Goal: Task Accomplishment & Management: Manage account settings

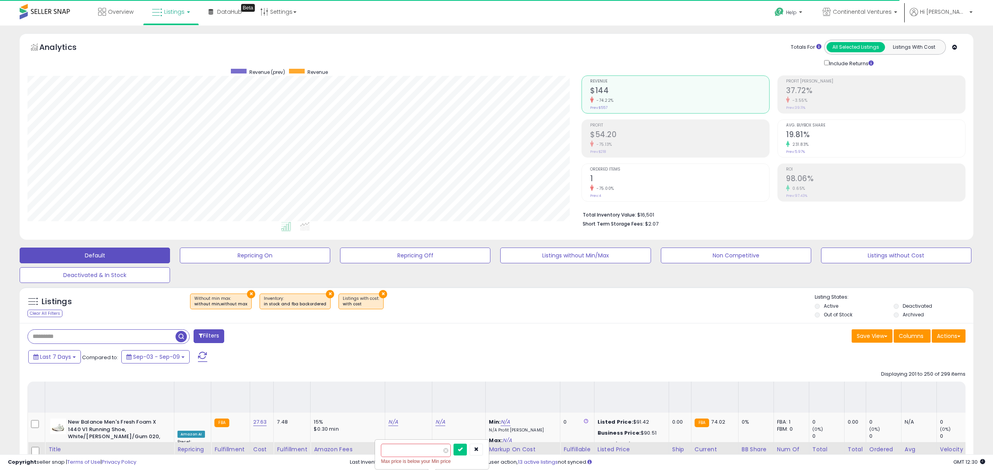
select select "**"
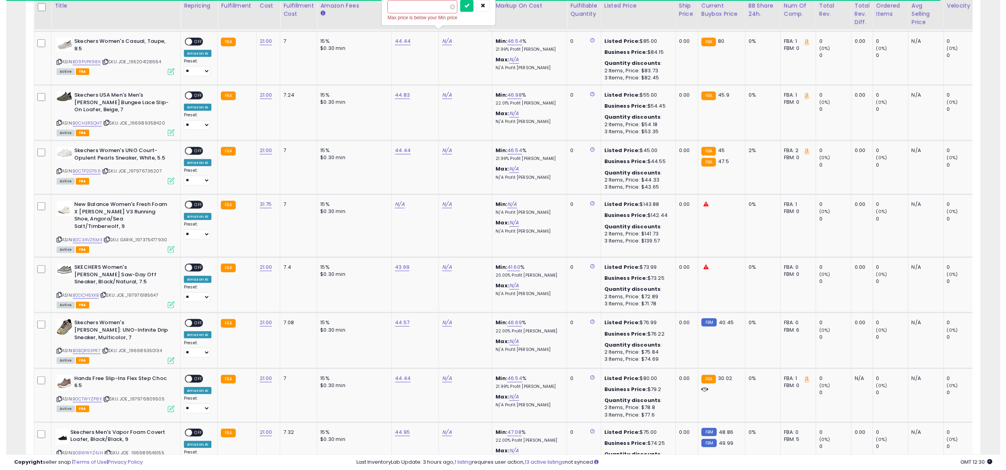
scroll to position [161, 555]
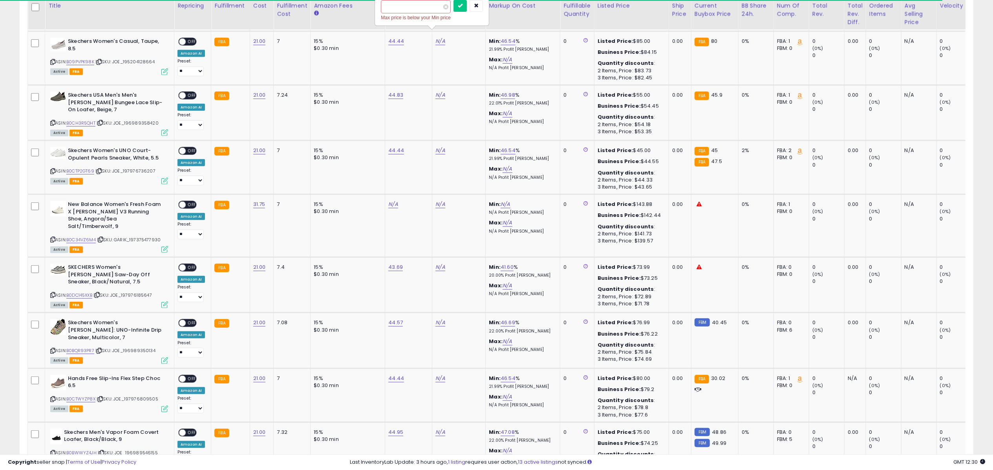
type input "**"
click button "submit" at bounding box center [460, 6] width 13 height 12
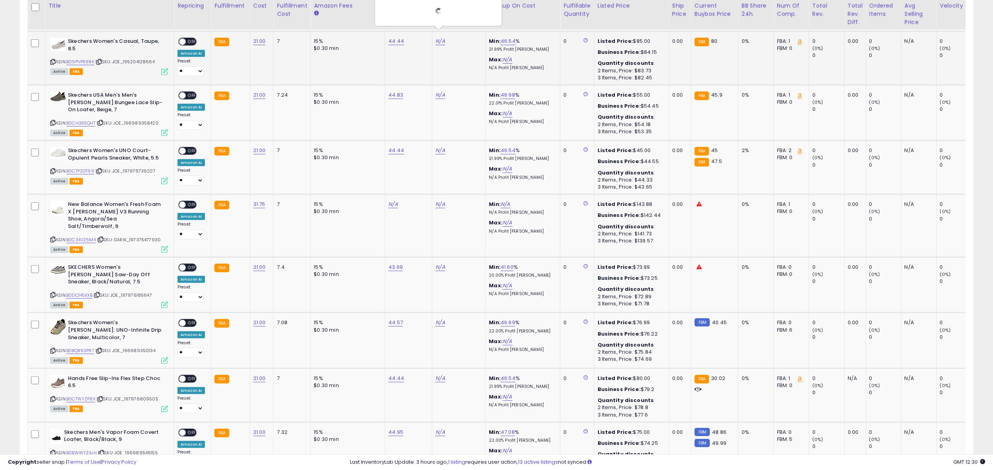
click at [187, 38] on span "OFF" at bounding box center [192, 41] width 13 height 7
click at [165, 68] on icon at bounding box center [164, 71] width 7 height 7
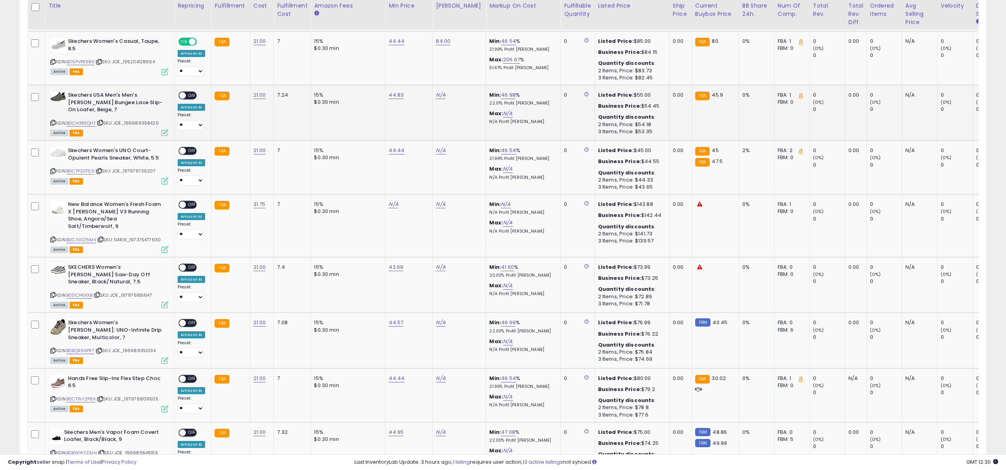
scroll to position [392664, 392271]
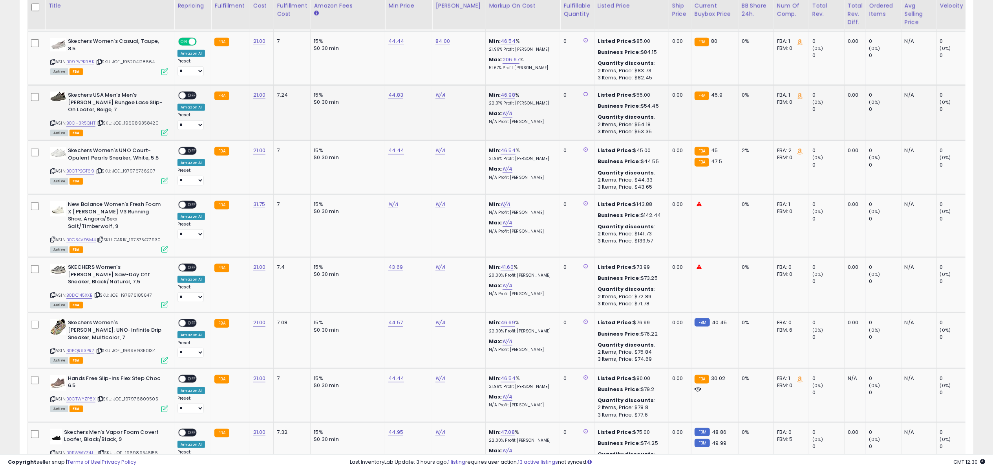
click at [444, 92] on div "N/A" at bounding box center [458, 95] width 44 height 7
click at [438, 91] on link "N/A" at bounding box center [440, 95] width 9 height 8
type input "*****"
click button "submit" at bounding box center [460, 68] width 13 height 12
click at [189, 92] on span "OFF" at bounding box center [192, 95] width 13 height 7
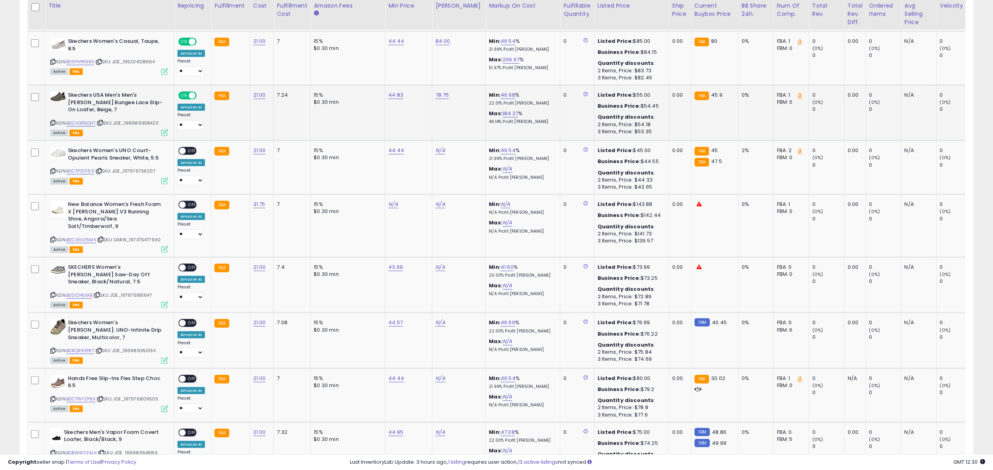
click at [167, 129] on icon at bounding box center [164, 132] width 7 height 7
click at [438, 147] on link "N/A" at bounding box center [440, 151] width 9 height 8
type input "*****"
click button "submit" at bounding box center [460, 123] width 13 height 12
click at [196, 148] on span "OFF" at bounding box center [192, 151] width 13 height 7
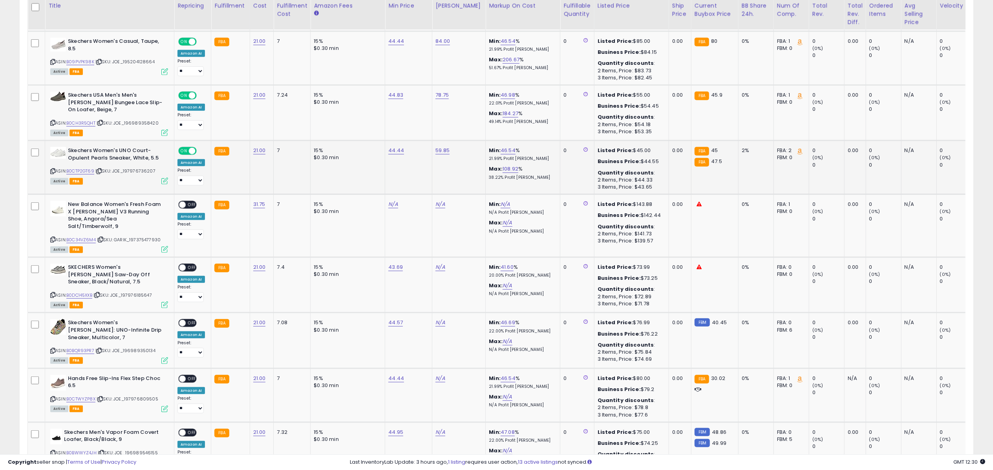
click at [164, 178] on icon at bounding box center [164, 181] width 7 height 7
click at [438, 263] on link "N/A" at bounding box center [440, 267] width 9 height 8
type input "*****"
click button "submit" at bounding box center [460, 232] width 13 height 12
click at [187, 264] on span "OFF" at bounding box center [192, 267] width 13 height 7
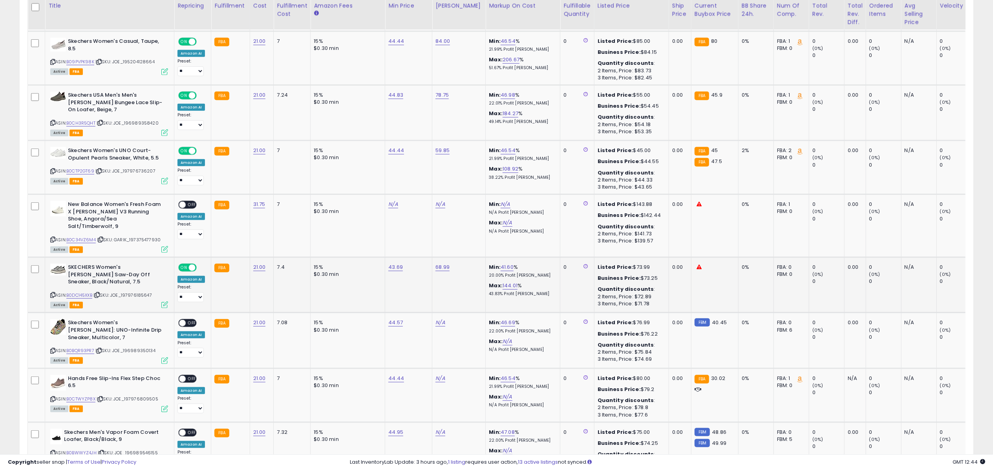
click at [166, 301] on icon at bounding box center [164, 304] width 7 height 7
click at [164, 301] on icon at bounding box center [164, 304] width 7 height 7
drag, startPoint x: 438, startPoint y: 306, endPoint x: 428, endPoint y: 304, distance: 10.7
click at [438, 319] on link "N/A" at bounding box center [440, 323] width 9 height 8
type input "*****"
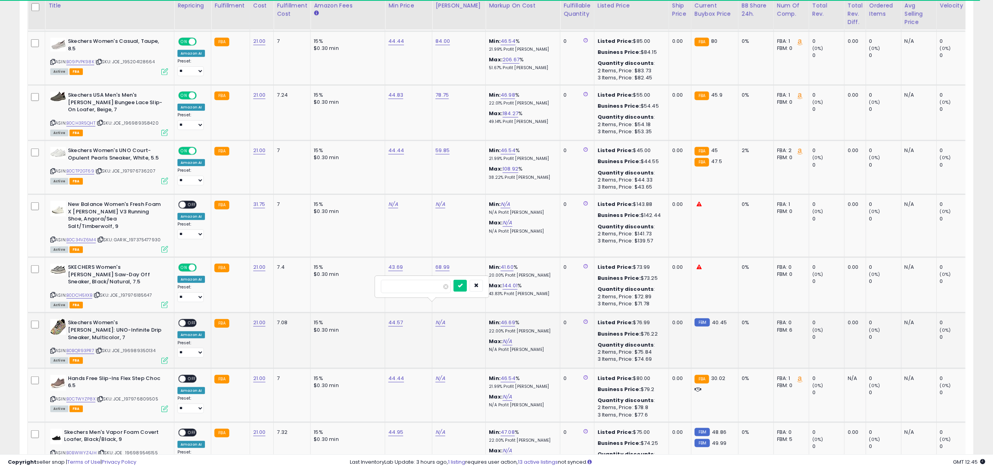
click button "submit" at bounding box center [460, 286] width 13 height 12
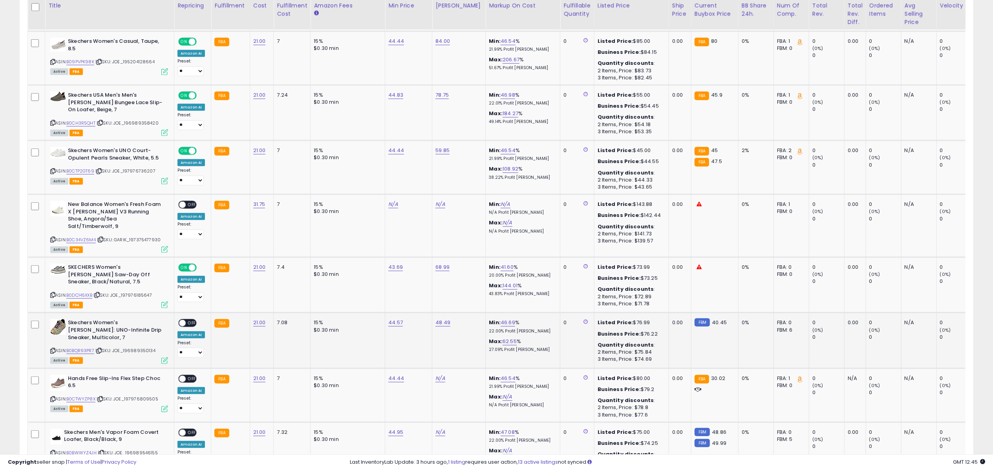
click at [185, 320] on span at bounding box center [182, 323] width 7 height 7
click at [166, 357] on icon at bounding box center [164, 360] width 7 height 7
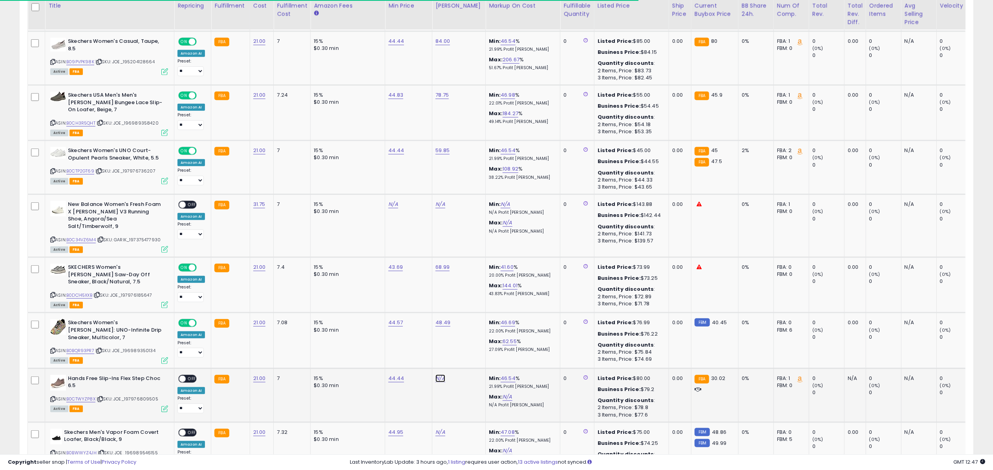
drag, startPoint x: 437, startPoint y: 359, endPoint x: 419, endPoint y: 358, distance: 18.5
click at [437, 374] on link "N/A" at bounding box center [440, 378] width 9 height 8
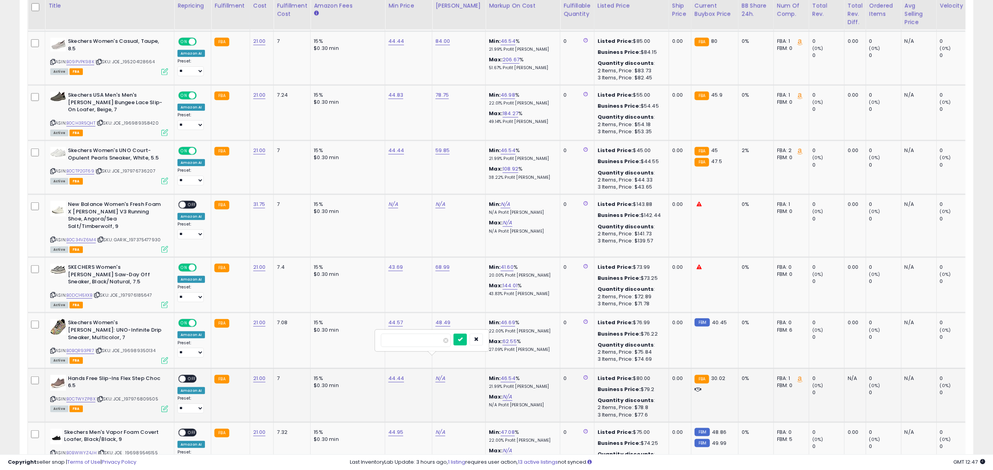
type input "*****"
click button "submit" at bounding box center [460, 340] width 13 height 12
click at [189, 375] on span "OFF" at bounding box center [192, 378] width 13 height 7
click at [165, 405] on icon at bounding box center [164, 408] width 7 height 7
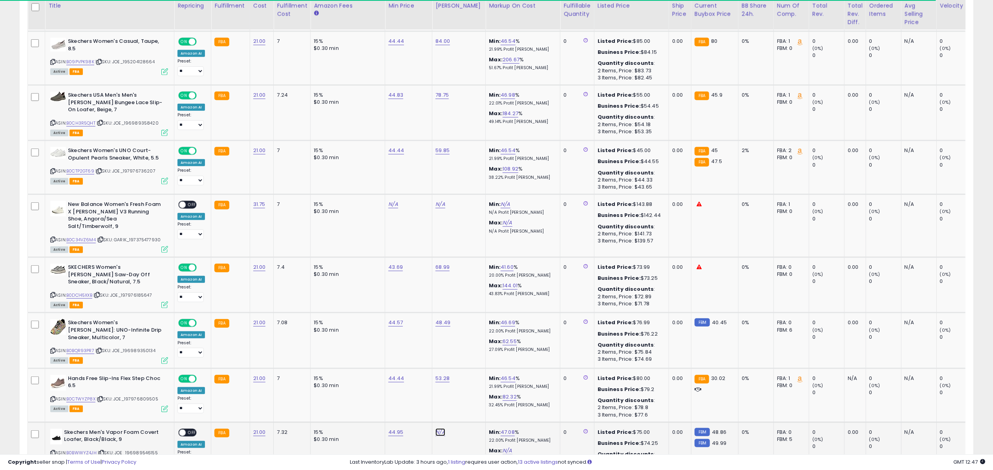
click at [438, 428] on link "N/A" at bounding box center [440, 432] width 9 height 8
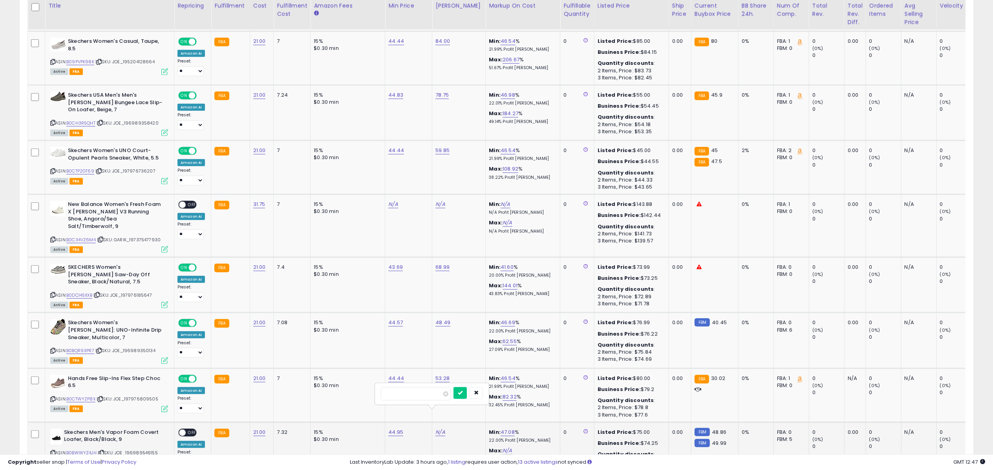
type input "*****"
click button "submit" at bounding box center [460, 393] width 13 height 12
click at [189, 429] on span "OFF" at bounding box center [192, 432] width 13 height 7
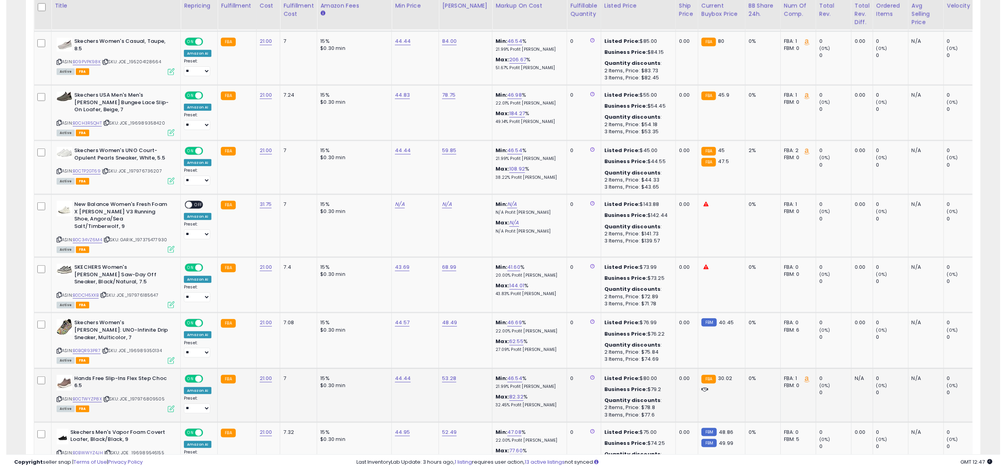
scroll to position [601, 0]
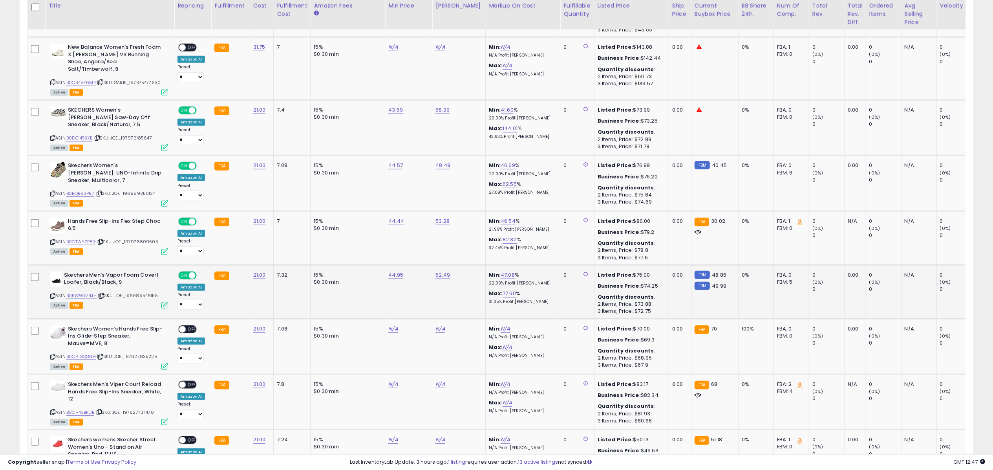
click at [164, 302] on icon at bounding box center [164, 305] width 7 height 7
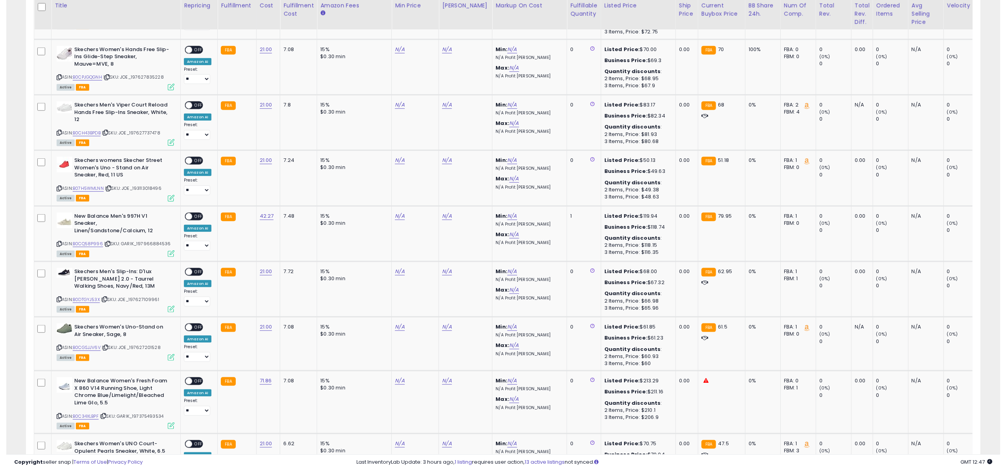
scroll to position [876, 0]
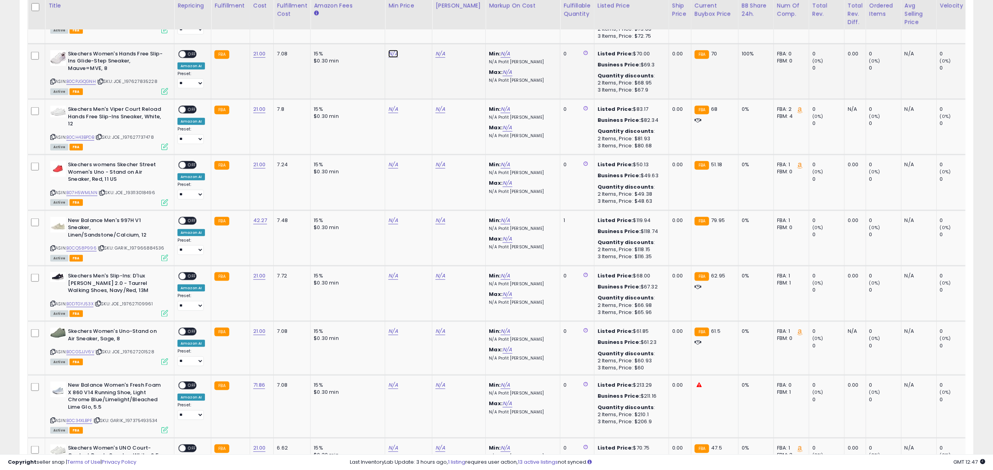
click at [394, 50] on link "N/A" at bounding box center [393, 54] width 9 height 8
type input "*****"
click button "submit" at bounding box center [413, 15] width 13 height 12
click at [390, 105] on link "N/A" at bounding box center [393, 109] width 9 height 8
type input "*****"
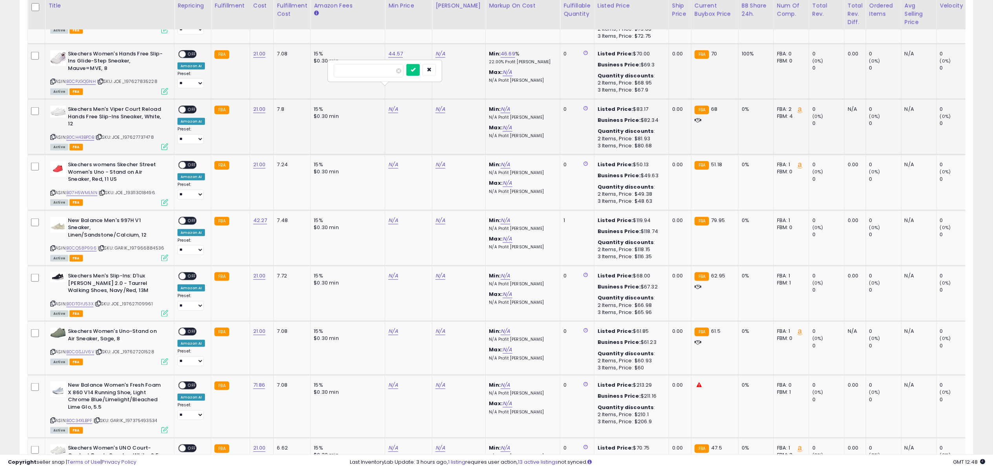
click button "submit" at bounding box center [413, 70] width 13 height 12
click at [390, 161] on link "N/A" at bounding box center [393, 165] width 9 height 8
type input "*****"
click button "submit" at bounding box center [413, 125] width 13 height 12
click at [395, 321] on td "N/A" at bounding box center [408, 348] width 47 height 54
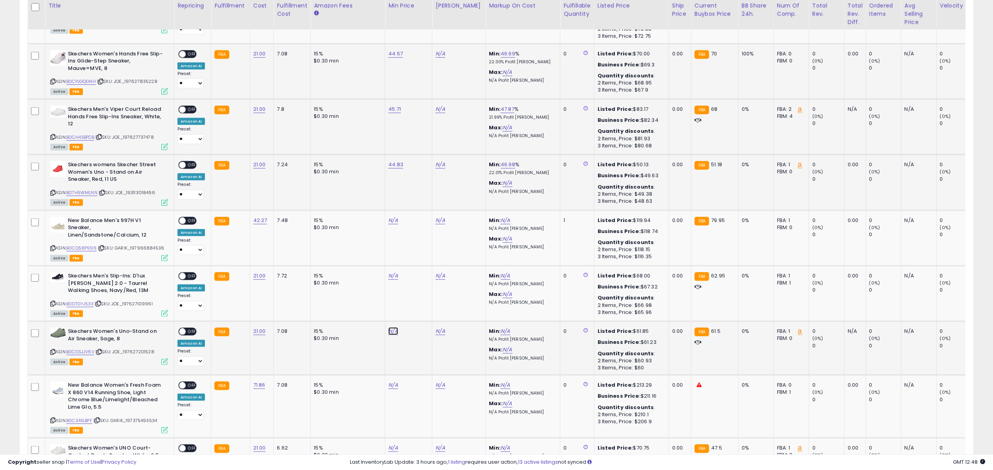
click at [392, 327] on link "N/A" at bounding box center [393, 331] width 9 height 8
click at [395, 272] on link "N/A" at bounding box center [393, 276] width 9 height 8
type input "*****"
click button "submit" at bounding box center [413, 236] width 13 height 12
drag, startPoint x: 420, startPoint y: 294, endPoint x: 297, endPoint y: 332, distance: 128.6
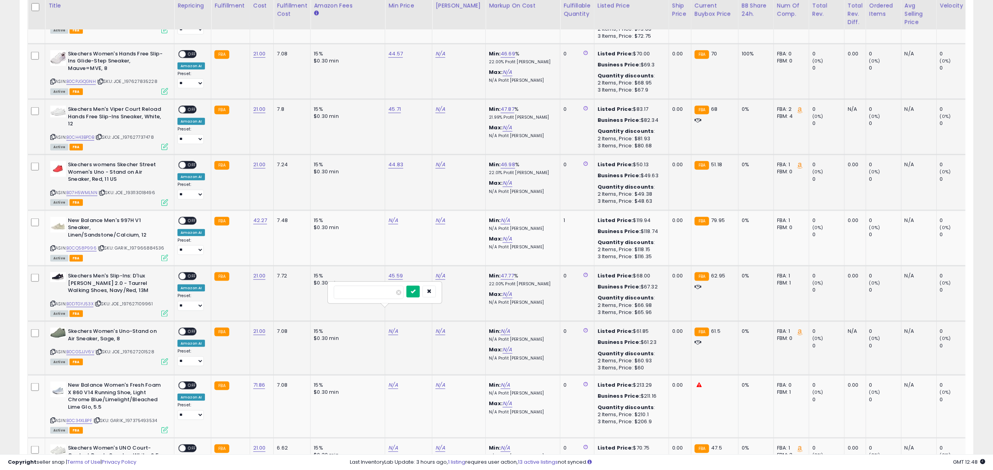
click at [381, 342] on tr "**********" at bounding box center [626, 348] width 1197 height 54
click at [396, 296] on input "number" at bounding box center [369, 292] width 70 height 13
type input "*****"
click button "submit" at bounding box center [413, 292] width 13 height 12
click at [394, 444] on link "N/A" at bounding box center [393, 448] width 9 height 8
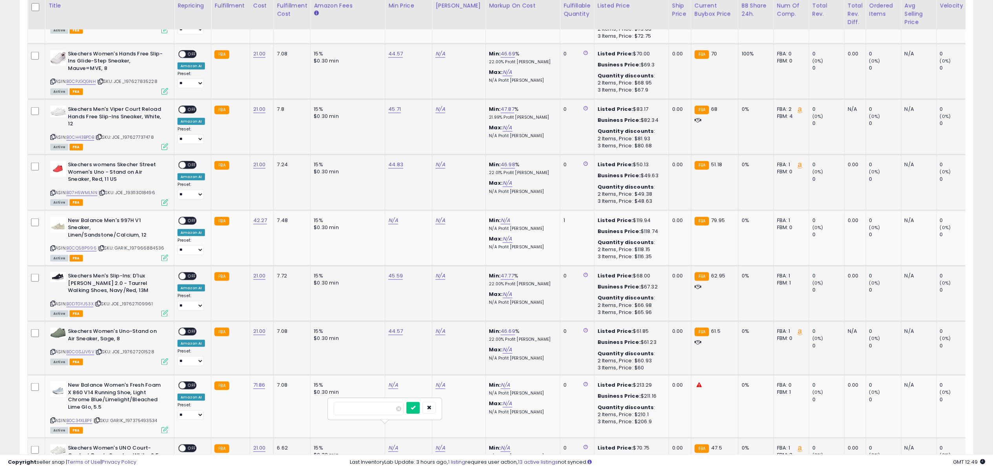
type input "*****"
click button "submit" at bounding box center [413, 408] width 13 height 12
click at [87, 78] on link "B0CPJGQGNH" at bounding box center [80, 81] width 29 height 7
click at [79, 134] on link "B0CH43BPDB" at bounding box center [80, 137] width 28 height 7
click at [90, 189] on link "B07H5WMLNN" at bounding box center [81, 192] width 31 height 7
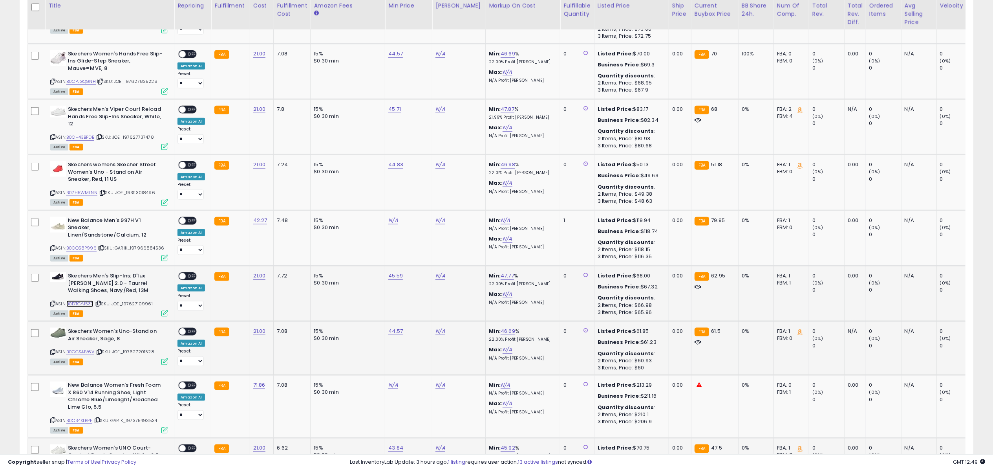
click at [83, 301] on link "B0DTGYJ53X" at bounding box center [79, 304] width 27 height 7
click at [86, 348] on link "B0CGSJJV6V" at bounding box center [80, 351] width 28 height 7
drag, startPoint x: 437, startPoint y: 35, endPoint x: 423, endPoint y: 28, distance: 15.8
click at [437, 50] on link "N/A" at bounding box center [440, 54] width 9 height 8
type input "***"
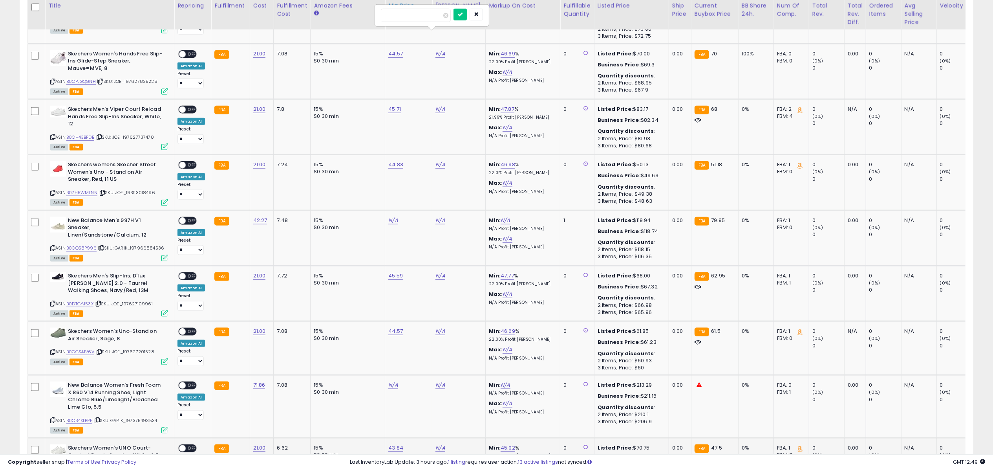
click button "submit" at bounding box center [460, 15] width 13 height 12
click at [442, 50] on link "735.00" at bounding box center [444, 54] width 17 height 8
type input "****"
click button "submit" at bounding box center [464, 15] width 13 height 12
click at [186, 51] on span "OFF" at bounding box center [192, 54] width 13 height 7
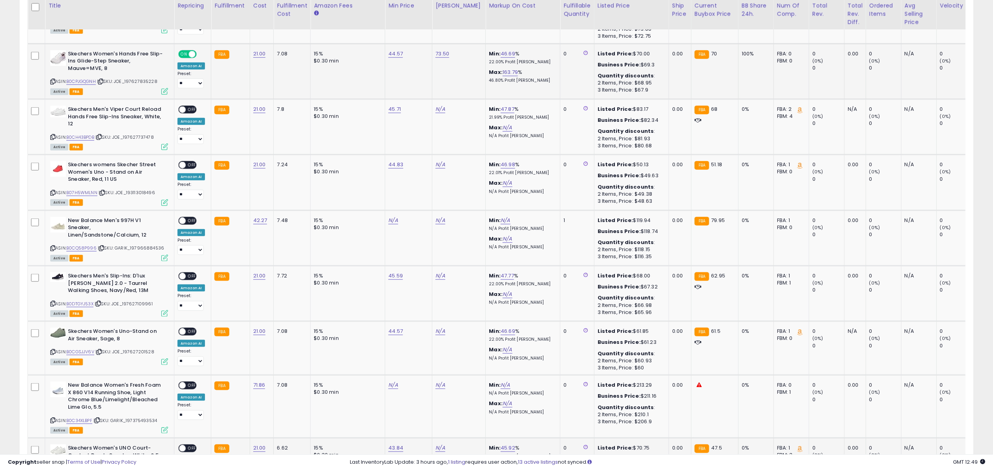
click at [166, 88] on icon at bounding box center [164, 91] width 7 height 7
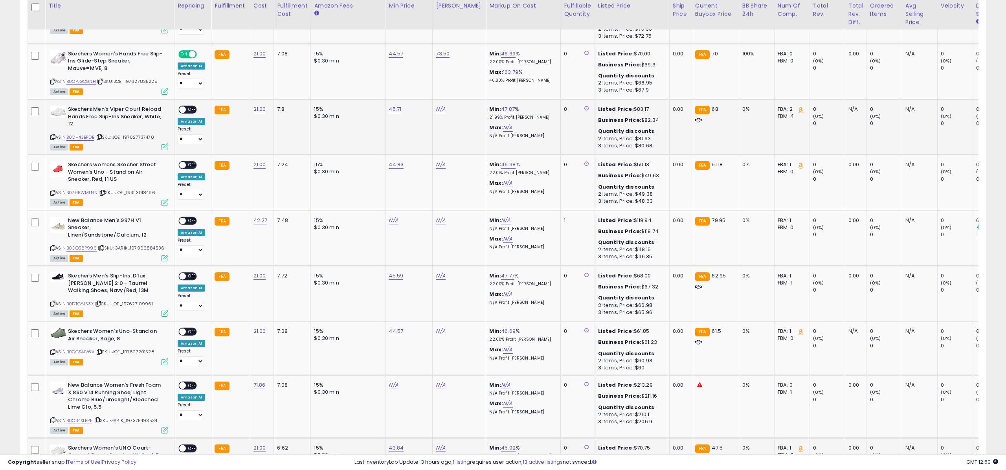
scroll to position [392664, 392271]
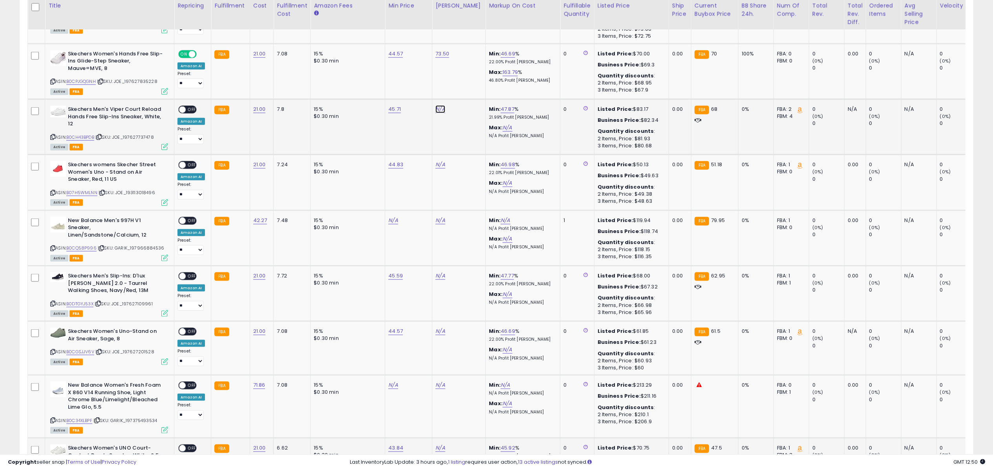
click at [438, 105] on link "N/A" at bounding box center [440, 109] width 9 height 8
type input "*****"
click button "submit" at bounding box center [460, 70] width 13 height 12
click at [195, 106] on span "OFF" at bounding box center [192, 109] width 13 height 7
click at [165, 143] on icon at bounding box center [164, 146] width 7 height 7
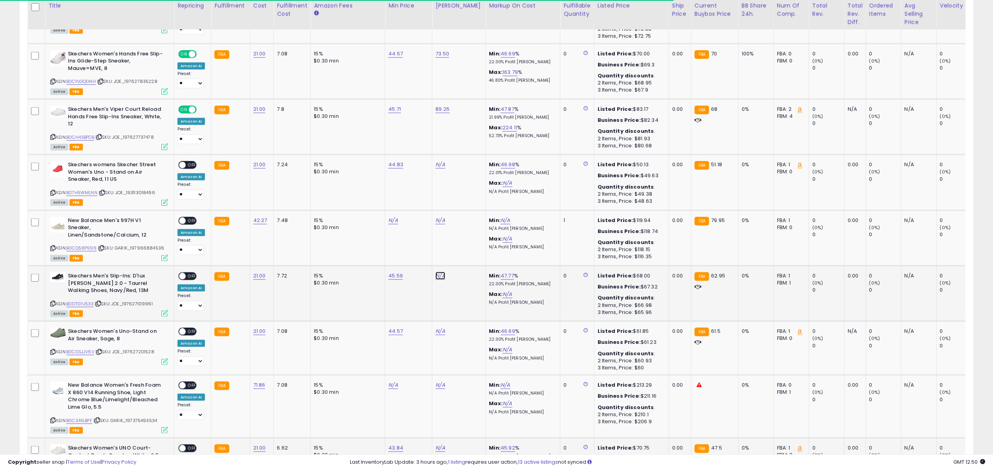
click at [441, 272] on link "N/A" at bounding box center [440, 276] width 9 height 8
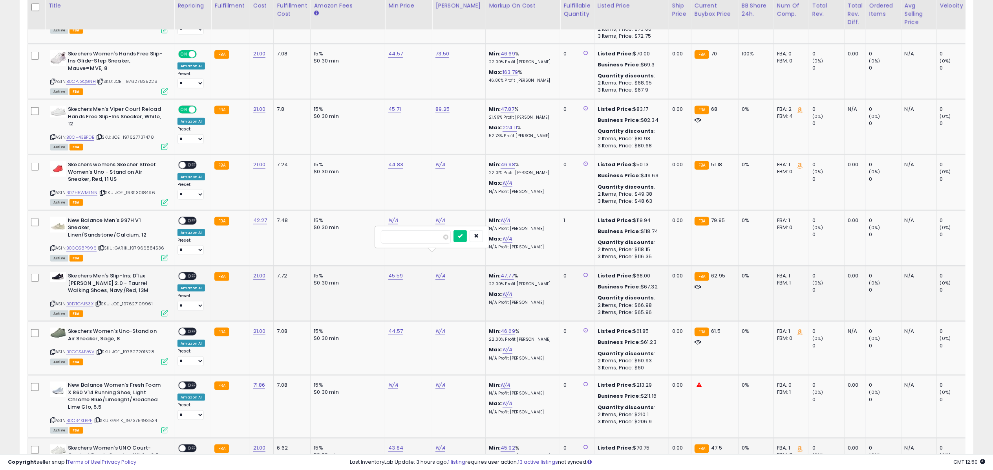
type input "****"
click button "submit" at bounding box center [460, 236] width 13 height 12
click at [186, 273] on span "OFF" at bounding box center [192, 276] width 13 height 7
click at [162, 310] on icon at bounding box center [164, 313] width 7 height 7
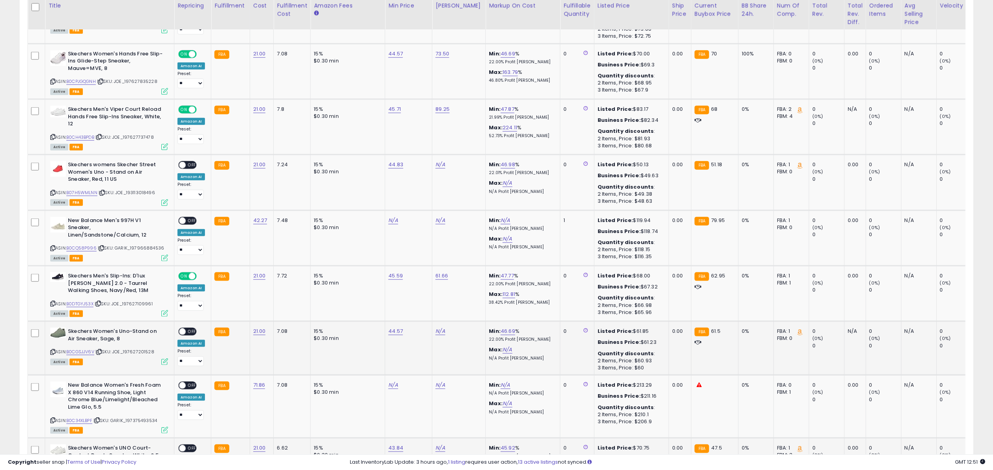
click at [438, 321] on td "N/A" at bounding box center [459, 348] width 53 height 54
click at [440, 327] on link "N/A" at bounding box center [440, 331] width 9 height 8
click at [483, 291] on button "button" at bounding box center [476, 292] width 13 height 12
click at [438, 161] on link "N/A" at bounding box center [440, 165] width 9 height 8
type input "*****"
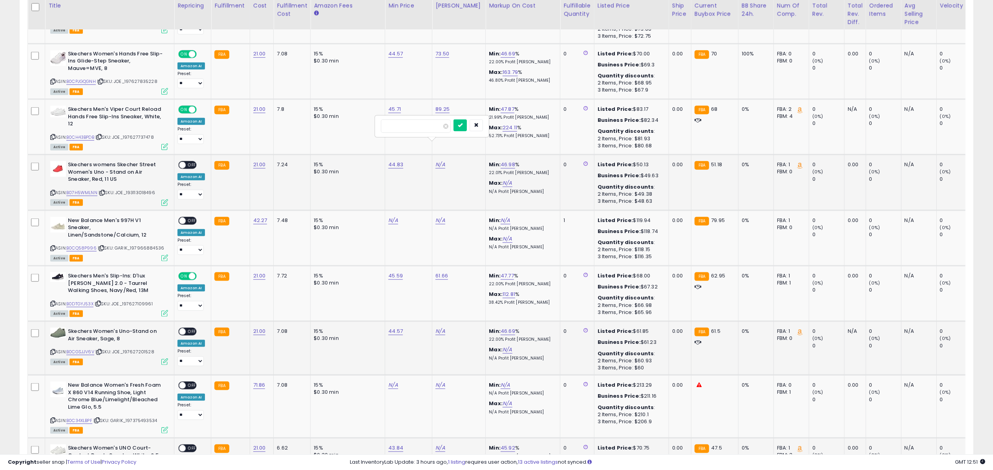
click button "submit" at bounding box center [460, 125] width 13 height 12
click at [443, 272] on link "61.66" at bounding box center [442, 276] width 13 height 8
type input "*"
type input "*****"
click button "submit" at bounding box center [461, 236] width 13 height 12
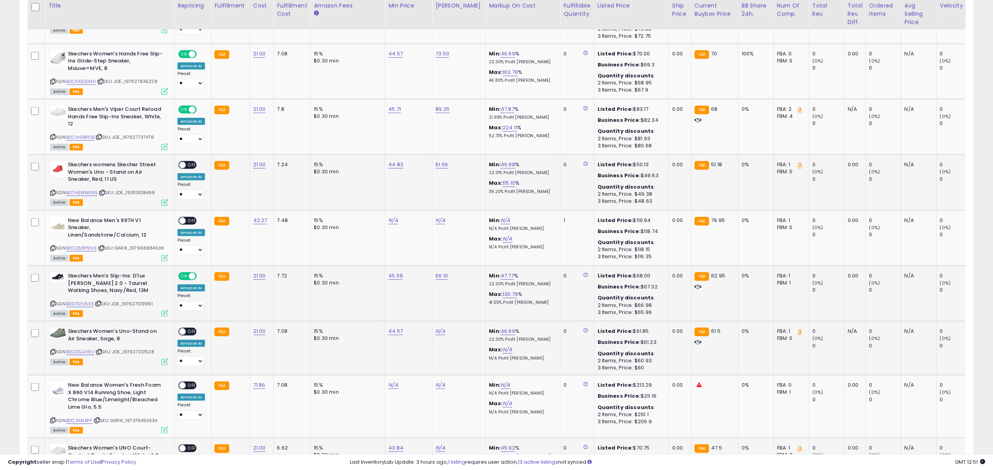
click at [183, 162] on span at bounding box center [182, 165] width 7 height 7
click at [165, 199] on icon at bounding box center [164, 202] width 7 height 7
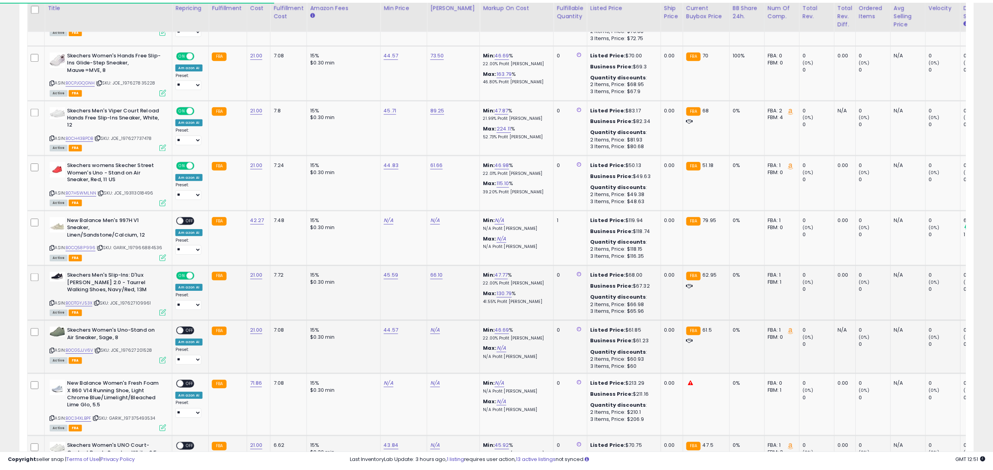
scroll to position [161, 555]
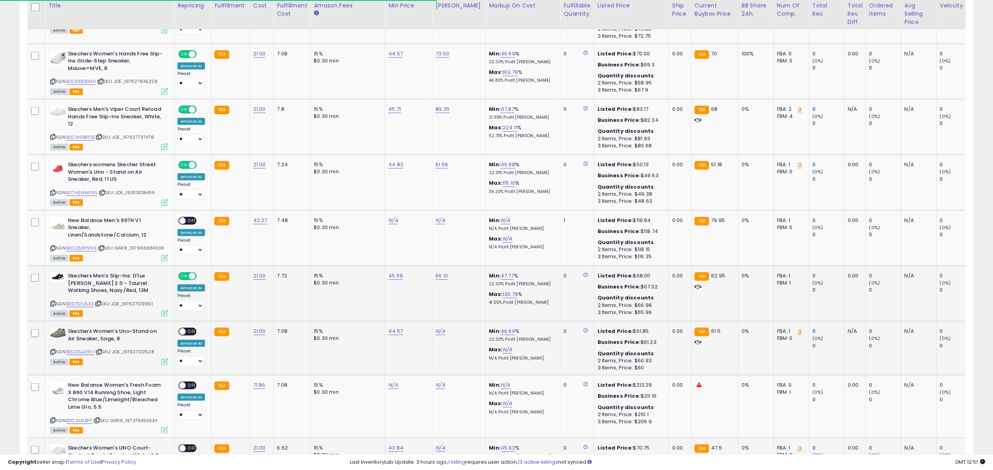
click at [163, 310] on icon at bounding box center [164, 313] width 7 height 7
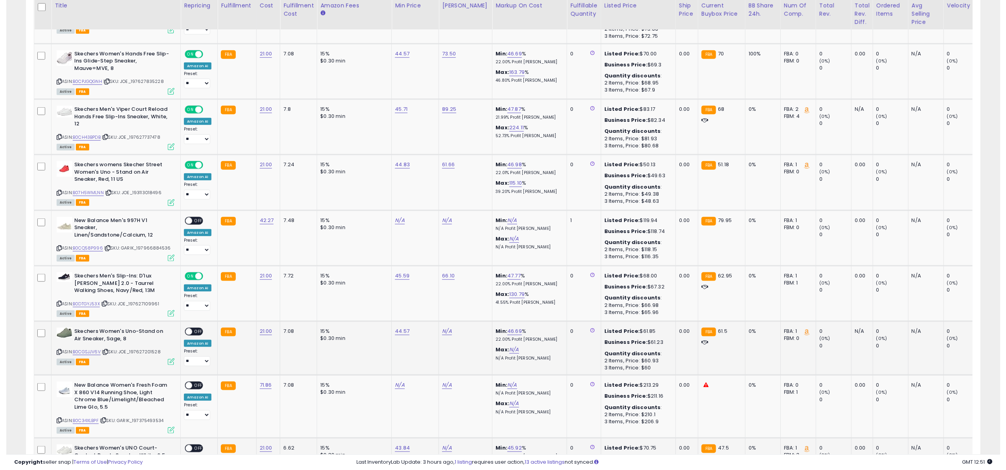
scroll to position [392664, 392271]
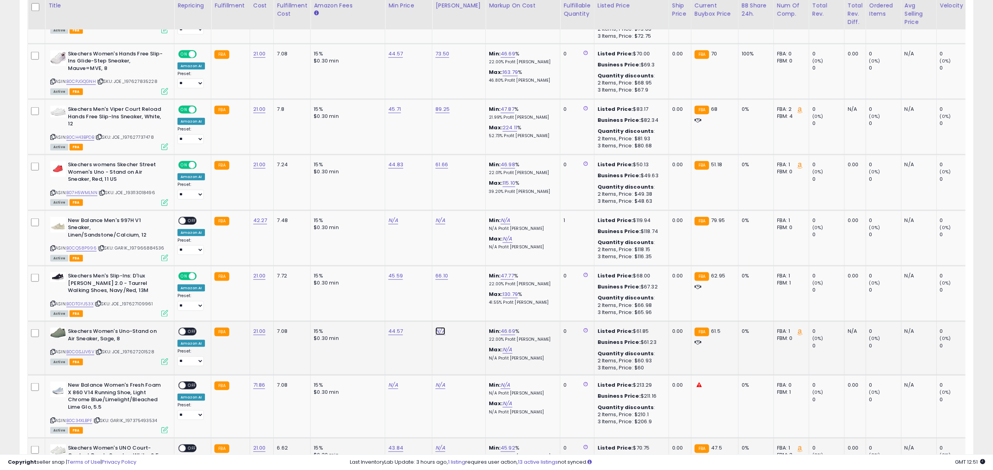
click at [436, 327] on link "N/A" at bounding box center [440, 331] width 9 height 8
type input "*****"
click button "submit" at bounding box center [460, 292] width 13 height 12
click at [189, 328] on span "OFF" at bounding box center [192, 331] width 13 height 7
click at [167, 358] on icon at bounding box center [164, 361] width 7 height 7
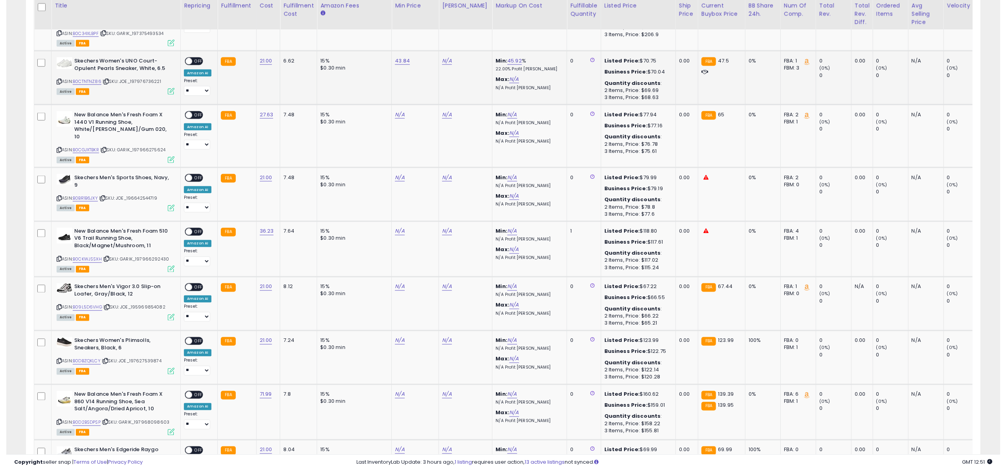
scroll to position [1270, 0]
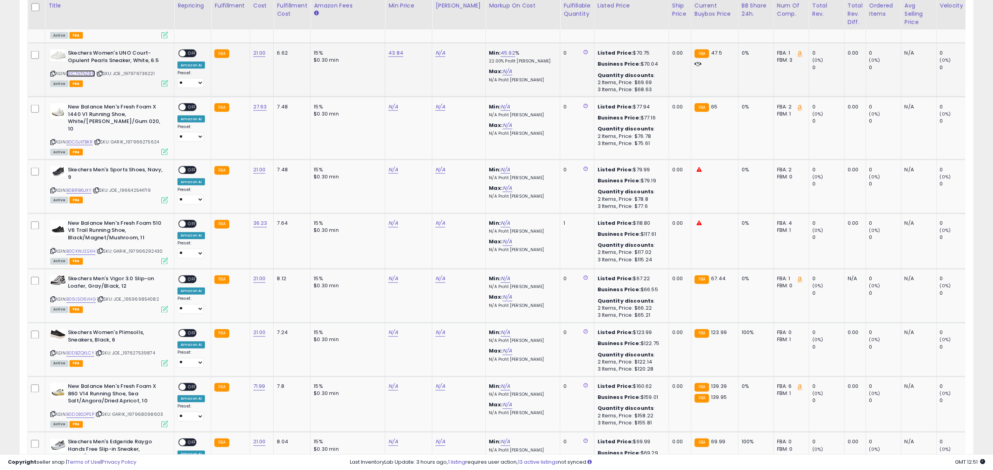
click at [93, 70] on link "B0CTNTNZ86" at bounding box center [80, 73] width 29 height 7
click at [442, 49] on link "N/A" at bounding box center [440, 53] width 9 height 8
type input "*****"
click button "submit" at bounding box center [460, 13] width 13 height 12
click at [189, 50] on span "OFF" at bounding box center [192, 53] width 13 height 7
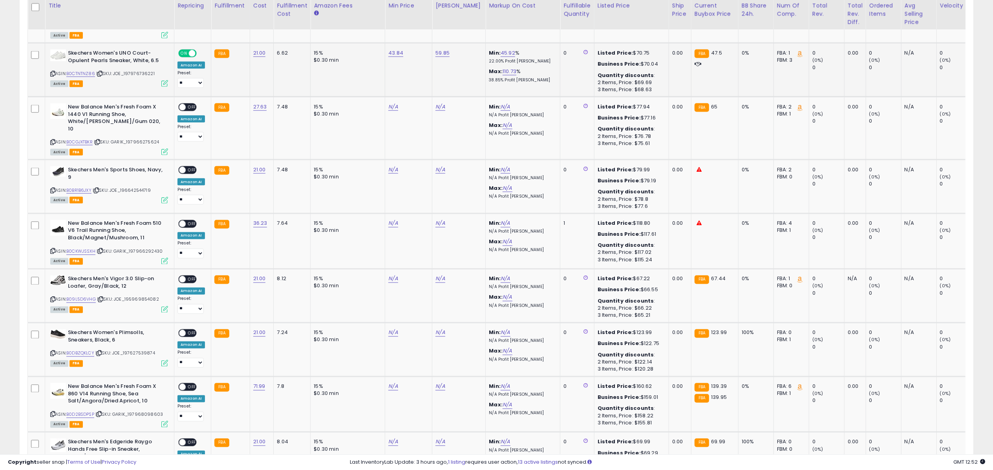
click at [167, 80] on icon at bounding box center [164, 83] width 7 height 7
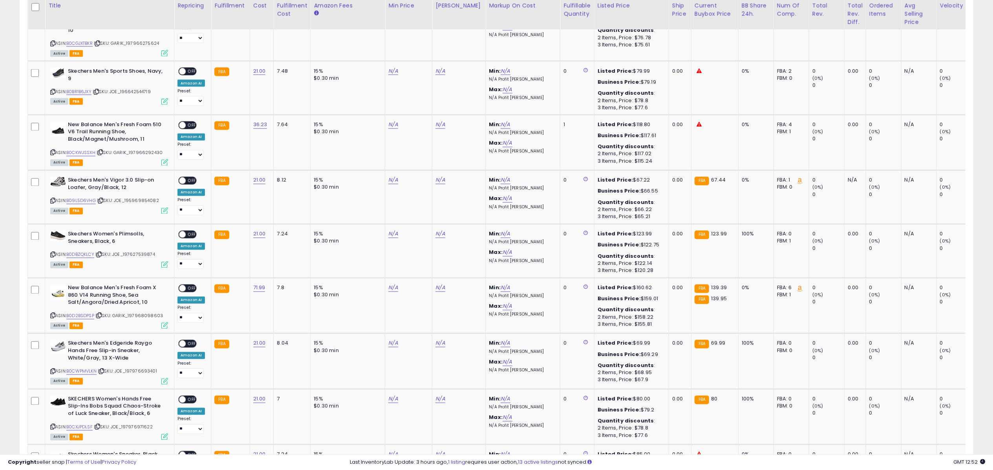
scroll to position [1376, 0]
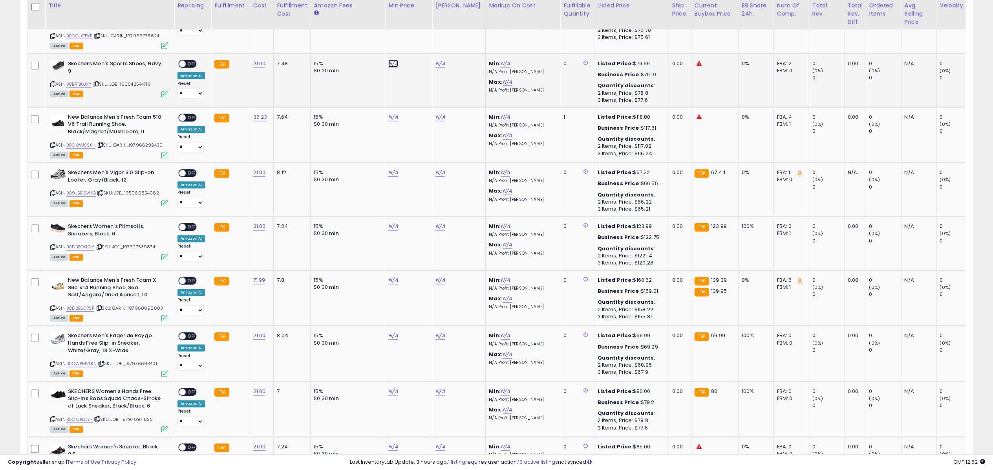
click at [390, 60] on link "N/A" at bounding box center [393, 64] width 9 height 8
type input "*****"
click button "submit" at bounding box center [413, 16] width 13 height 12
